Goal: Find specific page/section: Find specific page/section

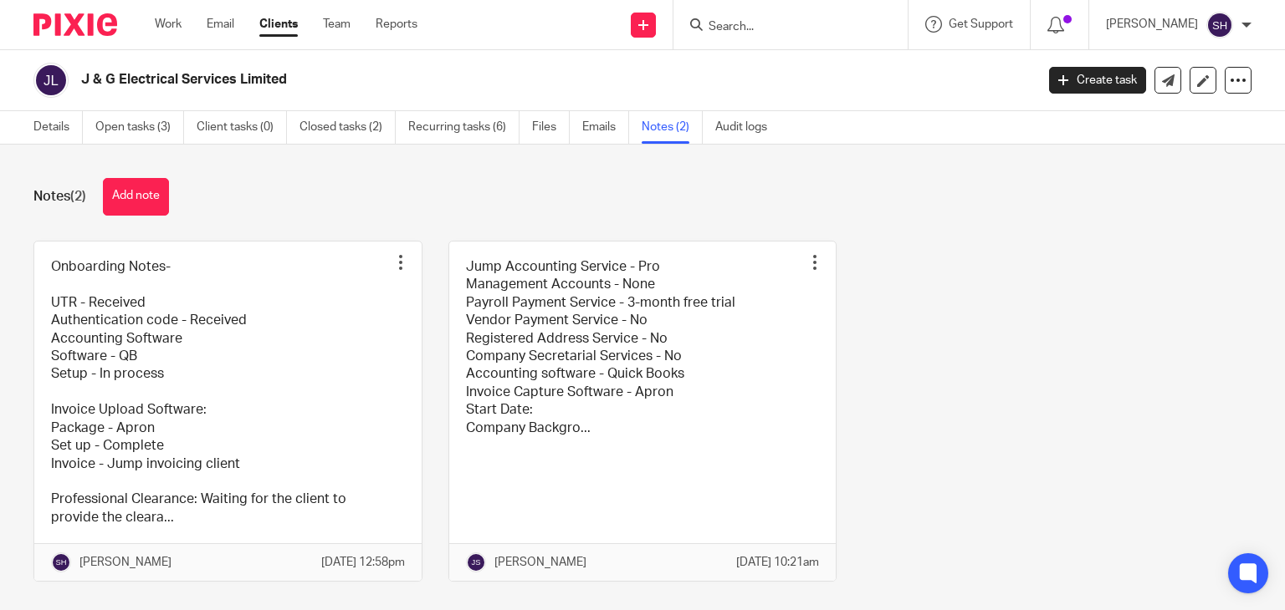
click at [752, 33] on input "Search" at bounding box center [782, 27] width 151 height 15
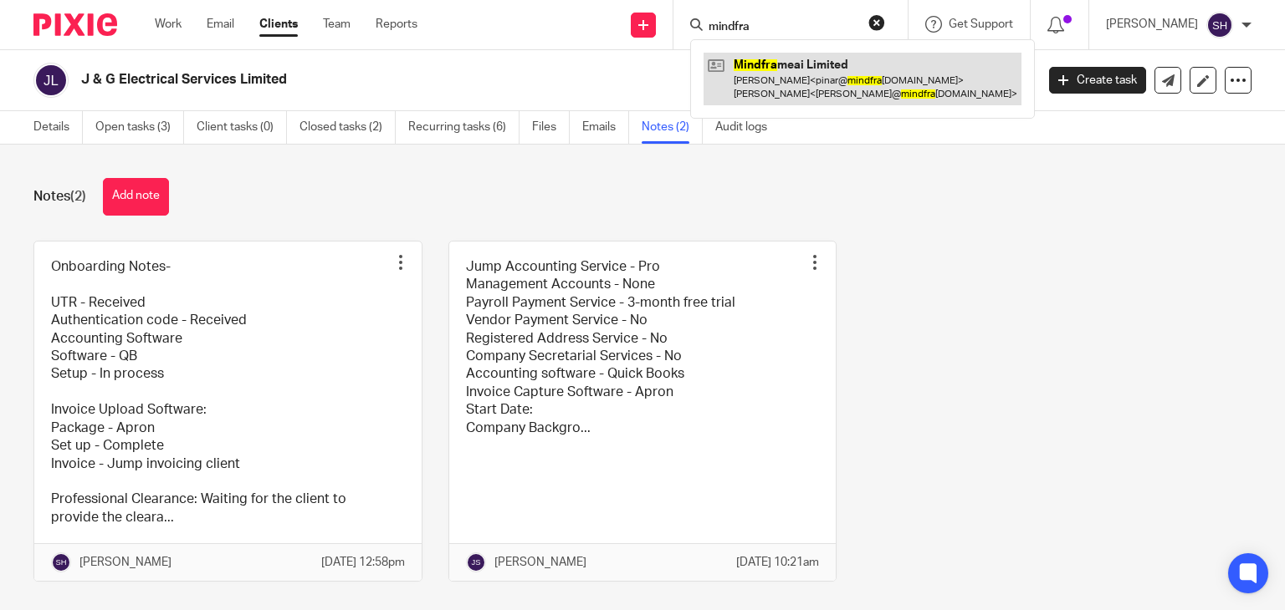
type input "mindfra"
click at [783, 83] on link at bounding box center [862, 79] width 318 height 52
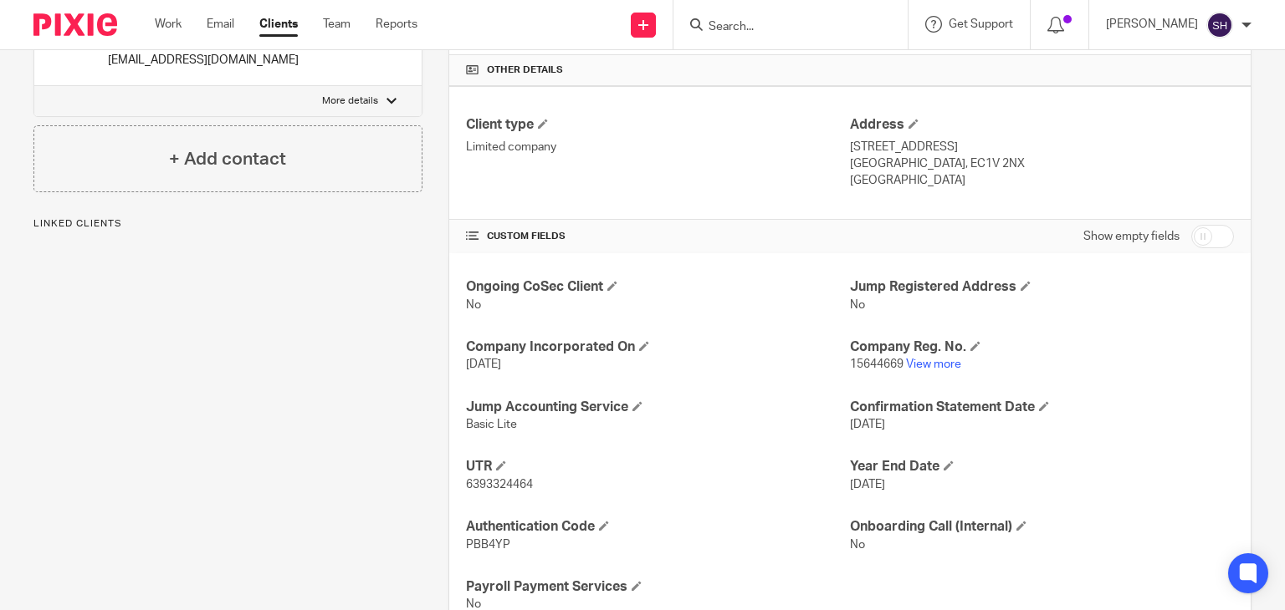
scroll to position [450, 0]
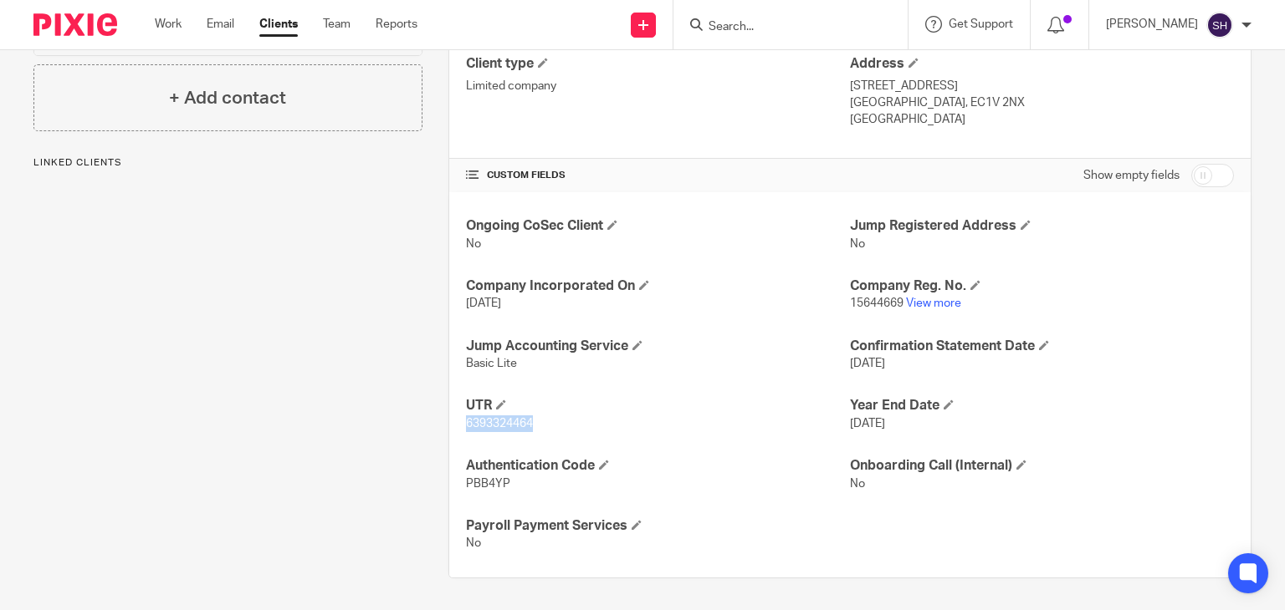
drag, startPoint x: 462, startPoint y: 419, endPoint x: 590, endPoint y: 432, distance: 128.6
click at [590, 432] on div "Ongoing CoSec Client No Jump Registered Address No Company Incorporated On 14 A…" at bounding box center [849, 385] width 801 height 386
copy span "6393324464"
drag, startPoint x: 840, startPoint y: 298, endPoint x: 900, endPoint y: 312, distance: 61.9
click at [896, 308] on div "Ongoing CoSec Client No Jump Registered Address No Company Incorporated On 14 A…" at bounding box center [849, 385] width 801 height 386
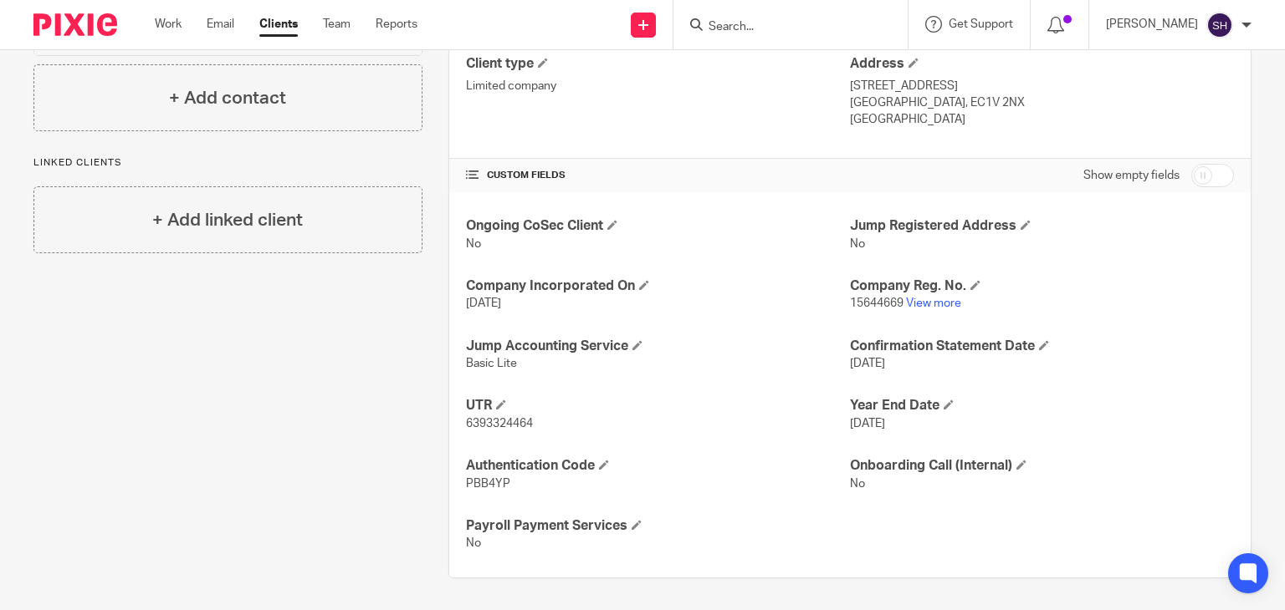
drag, startPoint x: 914, startPoint y: 324, endPoint x: 899, endPoint y: 314, distance: 18.1
click at [913, 324] on div "Ongoing CoSec Client No Jump Registered Address No Company Incorporated On 14 A…" at bounding box center [849, 385] width 801 height 386
drag, startPoint x: 895, startPoint y: 300, endPoint x: 840, endPoint y: 309, distance: 55.0
click at [850, 309] on p "15644669 View more" at bounding box center [1042, 303] width 384 height 17
copy span "15644669"
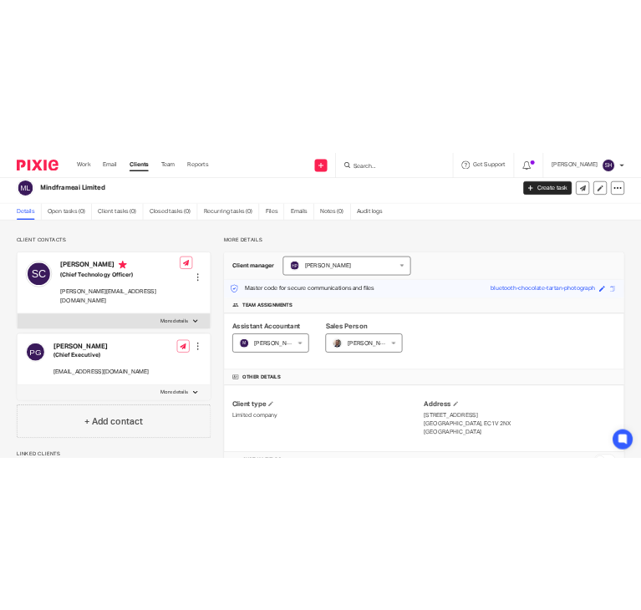
scroll to position [0, 0]
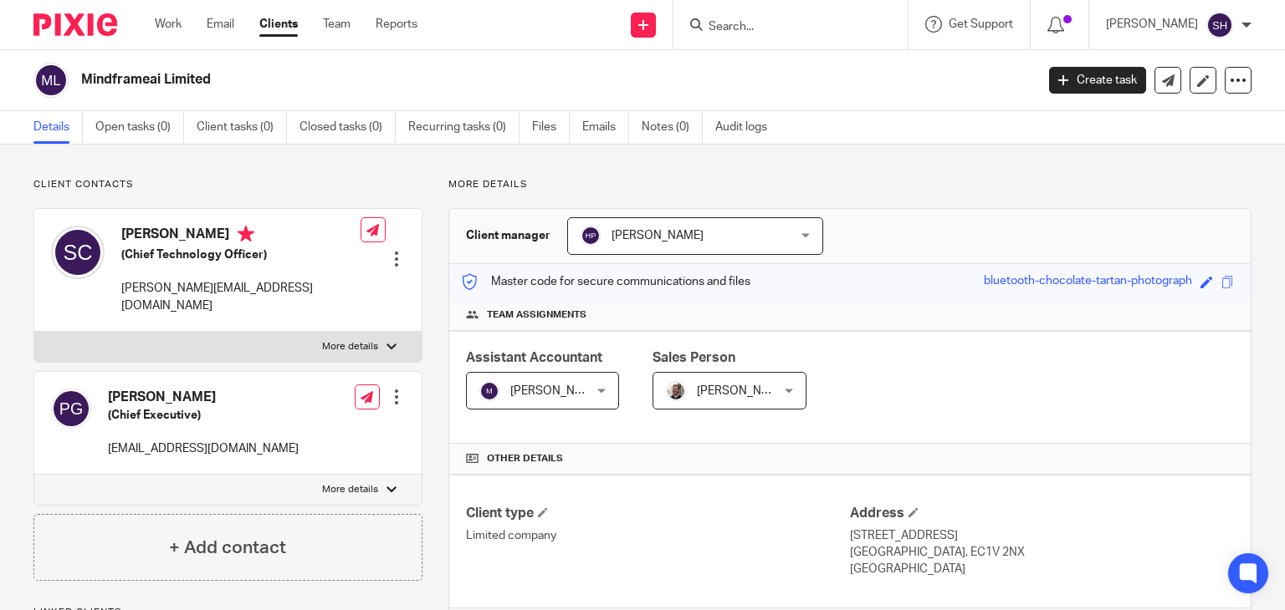
drag, startPoint x: 84, startPoint y: 64, endPoint x: 253, endPoint y: 78, distance: 170.3
click at [253, 78] on div "Mindframeai Limited" at bounding box center [528, 80] width 990 height 35
copy h2 "Mindframeai Limited"
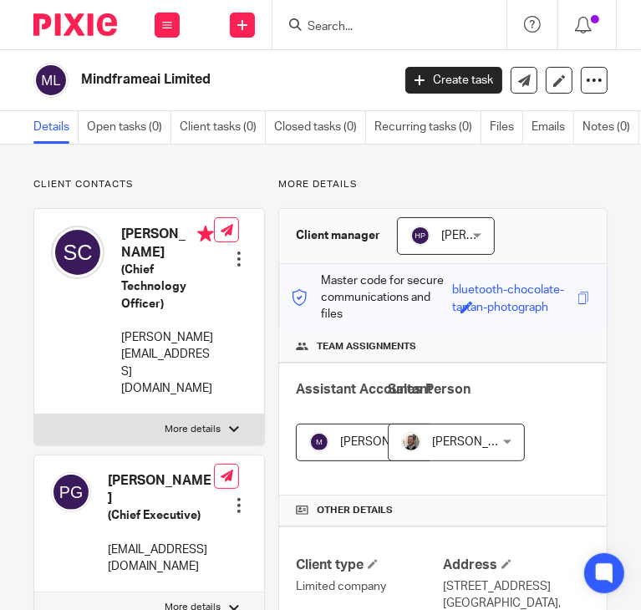
click at [202, 85] on h2 "Mindframeai Limited" at bounding box center [200, 80] width 239 height 18
